Goal: Navigation & Orientation: Find specific page/section

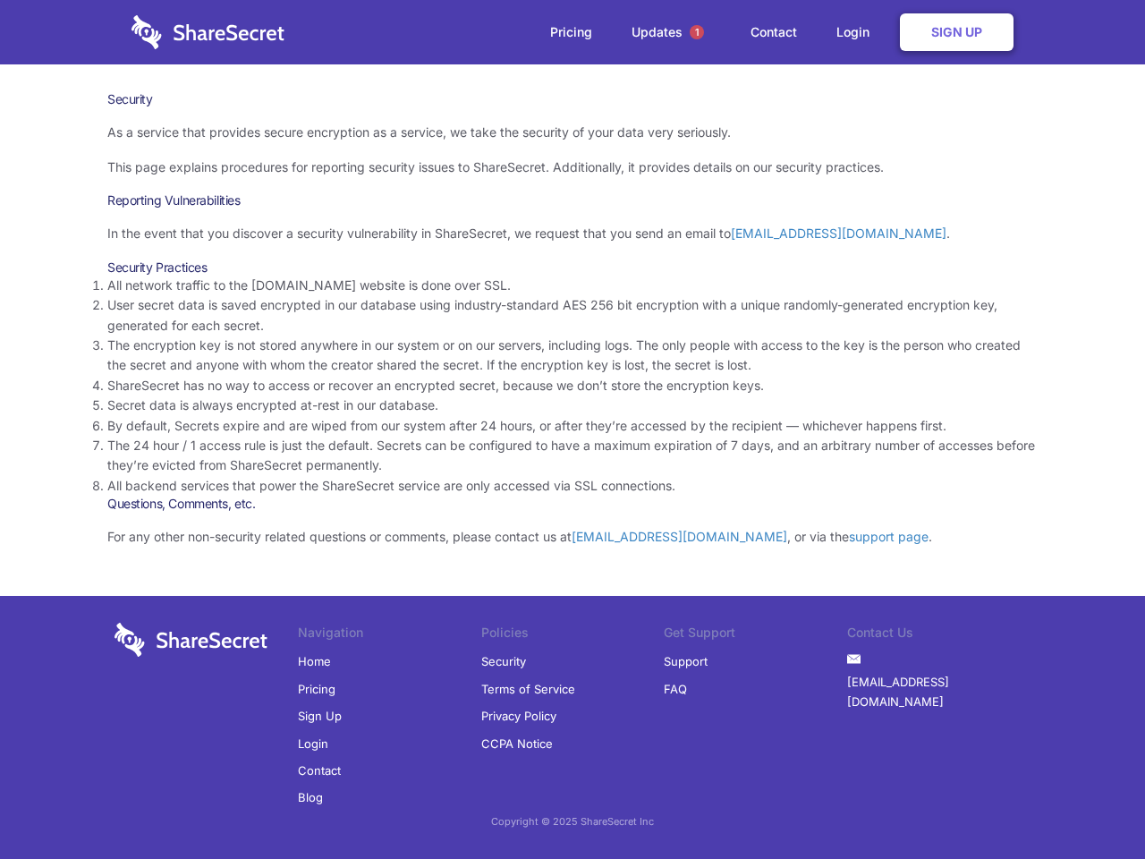
click at [573, 429] on li "By default, Secrets expire and are wiped from our system after 24 hours, or aft…" at bounding box center [572, 426] width 931 height 20
click at [697, 32] on span "1" at bounding box center [697, 32] width 14 height 14
